Goal: Find specific page/section

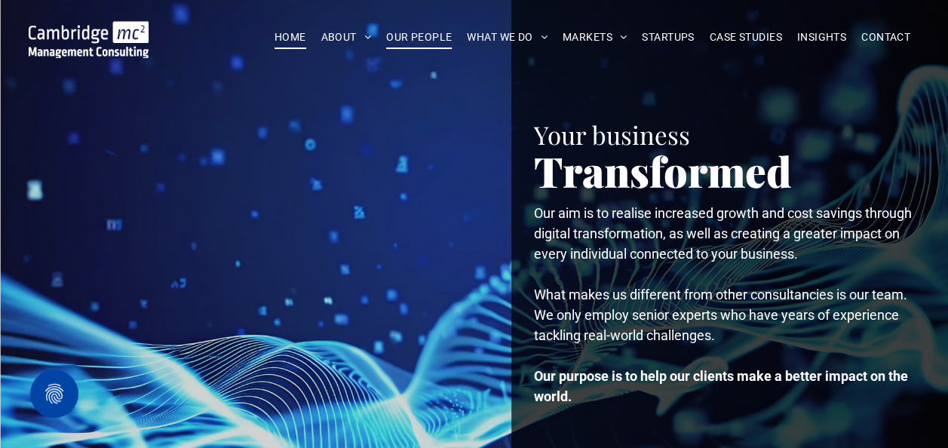
click at [430, 41] on span "OUR PEOPLE" at bounding box center [419, 37] width 66 height 23
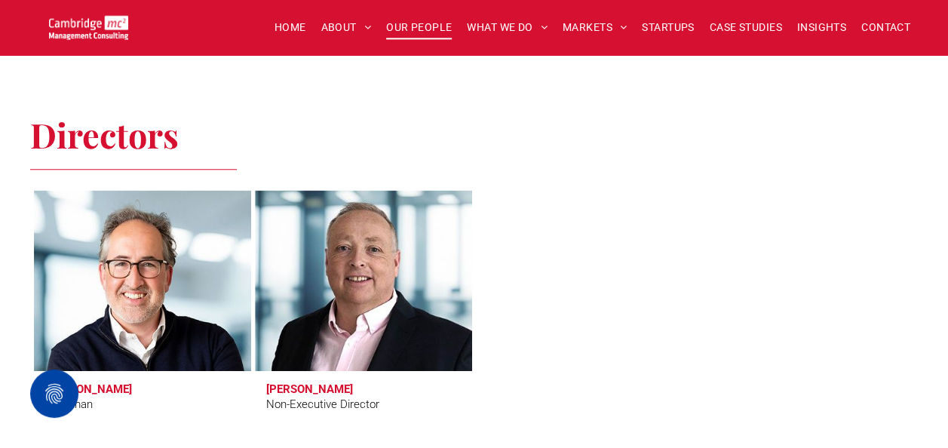
scroll to position [600, 0]
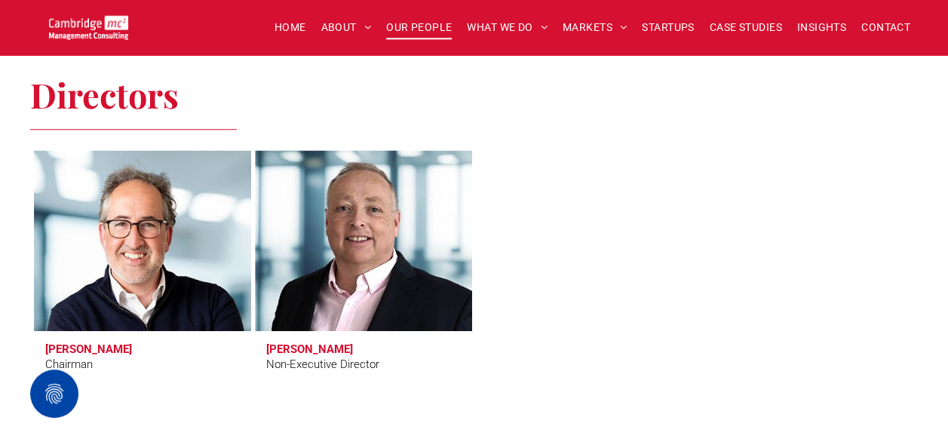
scroll to position [653, 0]
